Goal: Obtain resource: Download file/media

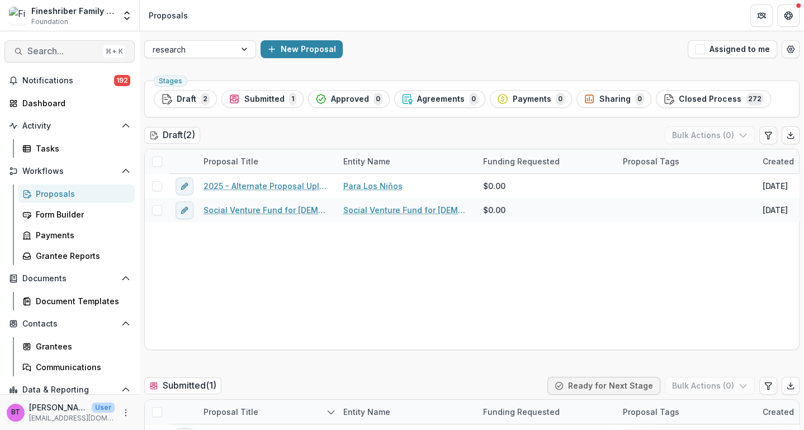
click at [46, 48] on span "Search..." at bounding box center [62, 51] width 71 height 11
type input "**********"
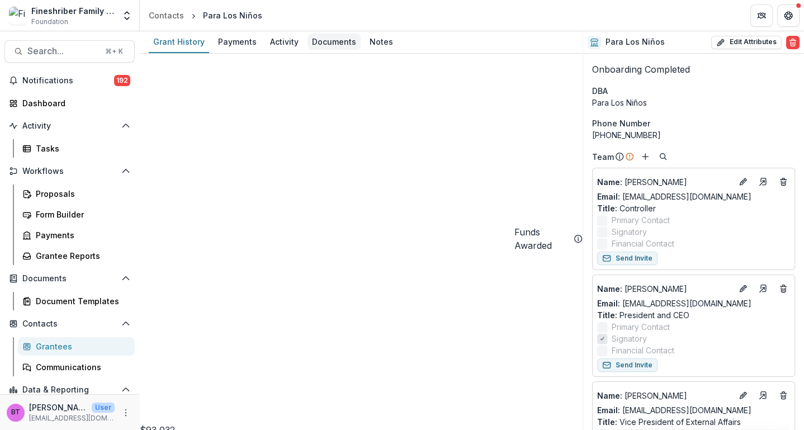
click at [331, 31] on link "Documents" at bounding box center [333, 42] width 53 height 22
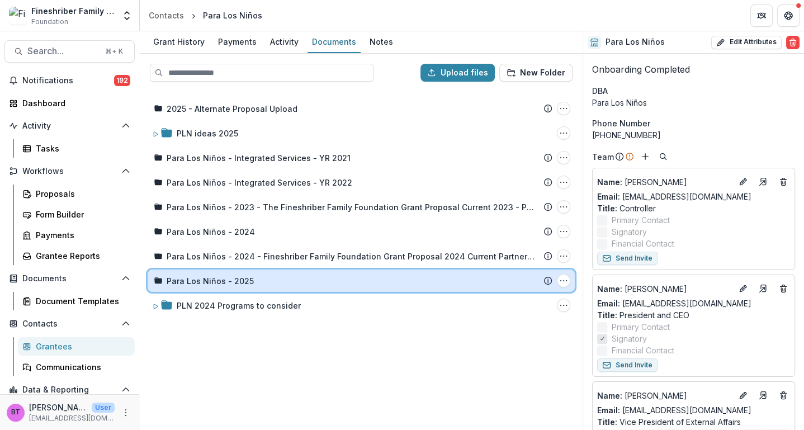
click at [152, 281] on icon at bounding box center [152, 281] width 0 height 0
click at [152, 281] on span at bounding box center [152, 281] width 0 height 0
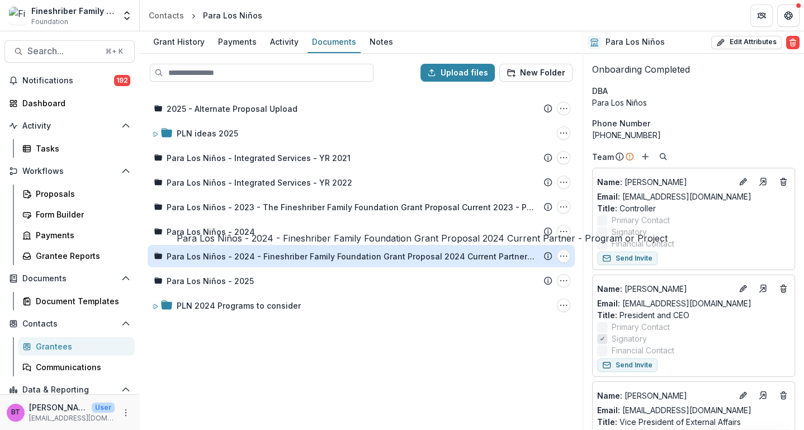
click at [215, 254] on div "Para Los Niños - 2024 - Fineshriber Family Foundation Grant Proposal 2024 Curre…" at bounding box center [351, 256] width 369 height 12
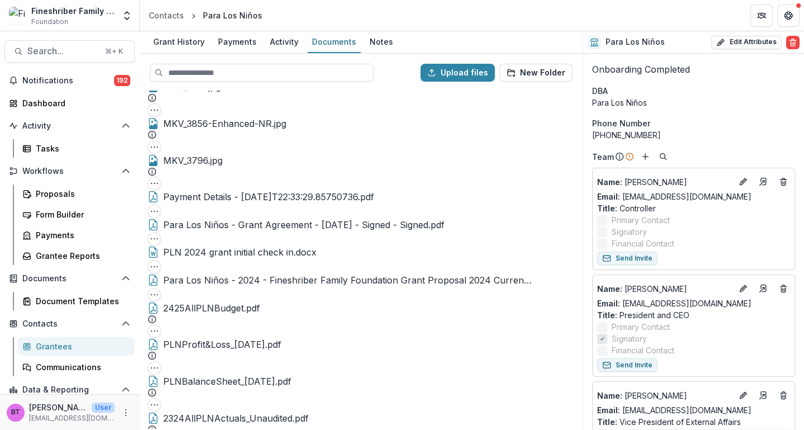
scroll to position [250, 0]
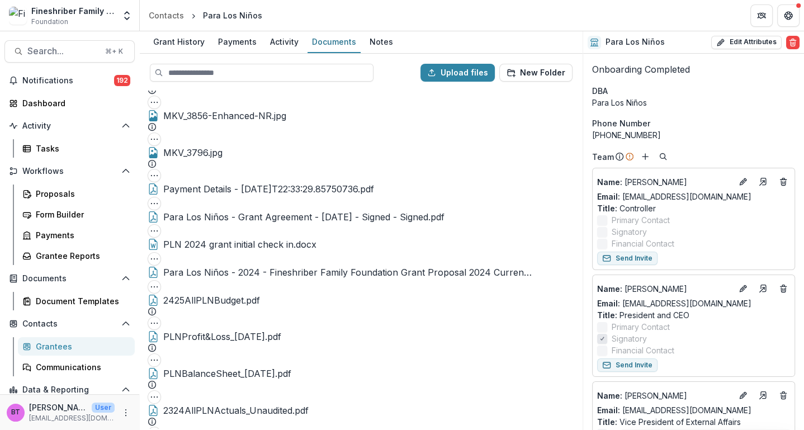
click at [9, 429] on icon "Close" at bounding box center [4, 437] width 9 height 9
click at [500, 25] on header "Contacts Para Los Niños" at bounding box center [472, 15] width 664 height 31
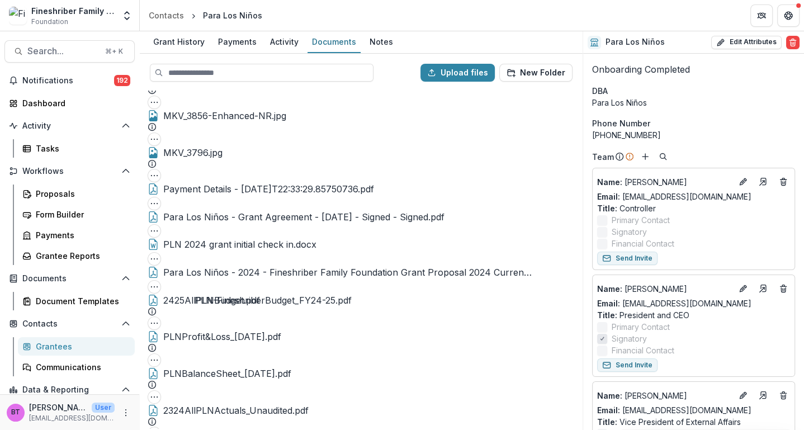
click at [9, 429] on icon "Close" at bounding box center [4, 437] width 9 height 9
